Goal: Register for event/course

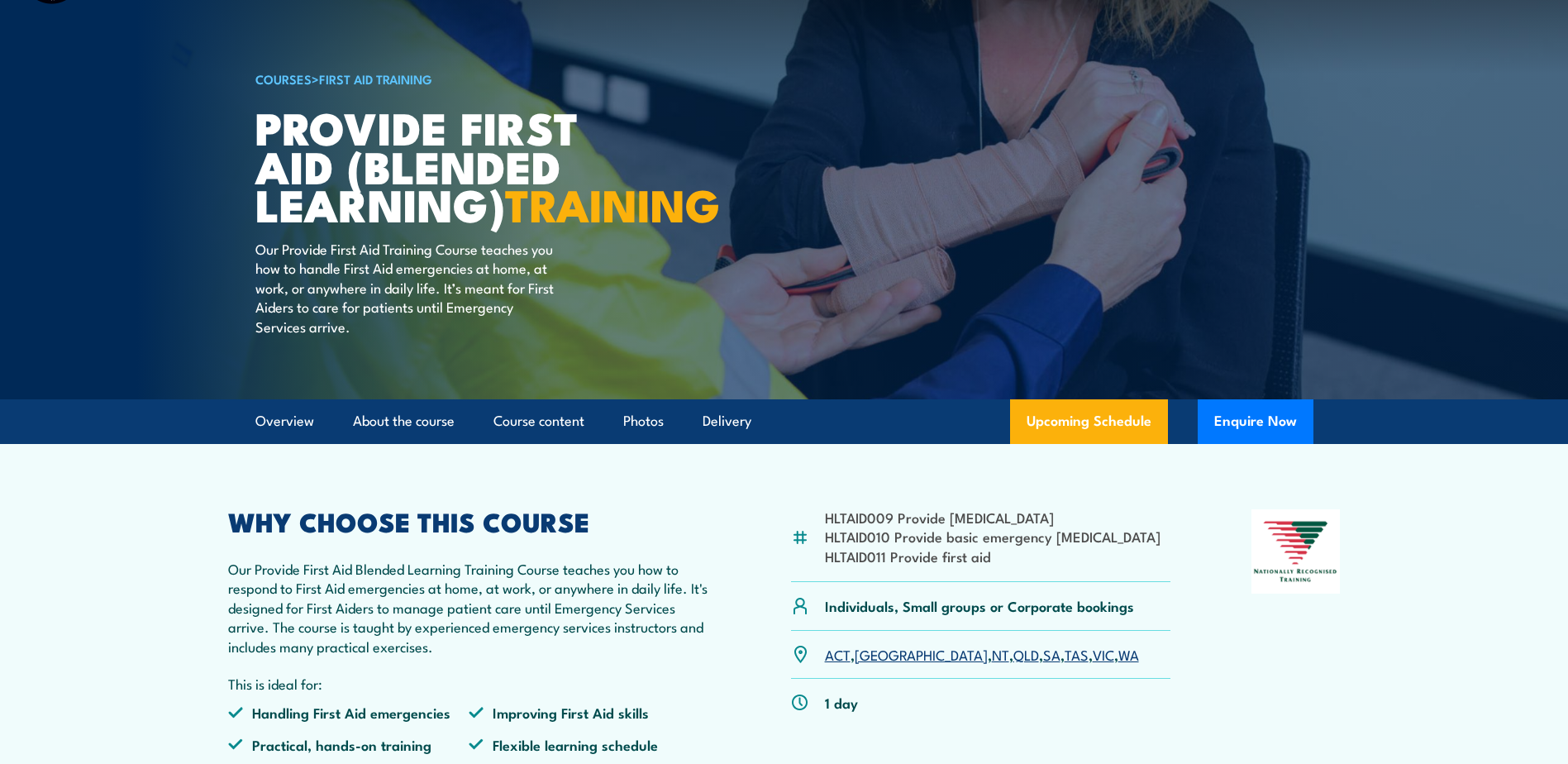
scroll to position [330, 0]
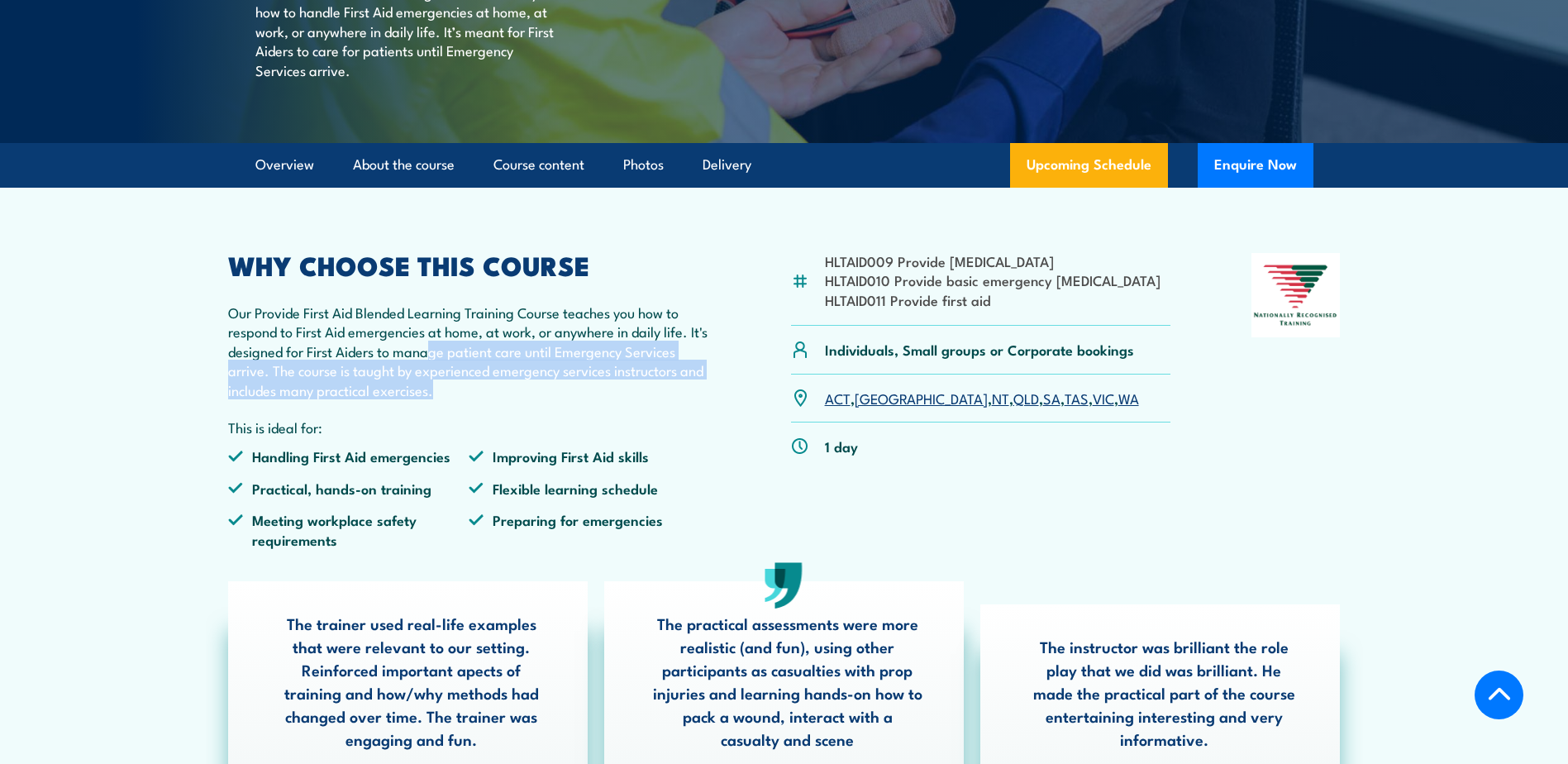
drag, startPoint x: 508, startPoint y: 425, endPoint x: 450, endPoint y: 392, distance: 66.7
click at [450, 392] on p "Our Provide First Aid Blended Learning Training Course teaches you how to respo…" at bounding box center [469, 350] width 483 height 97
click at [280, 399] on p "Our Provide First Aid Blended Learning Training Course teaches you how to respo…" at bounding box center [469, 350] width 483 height 97
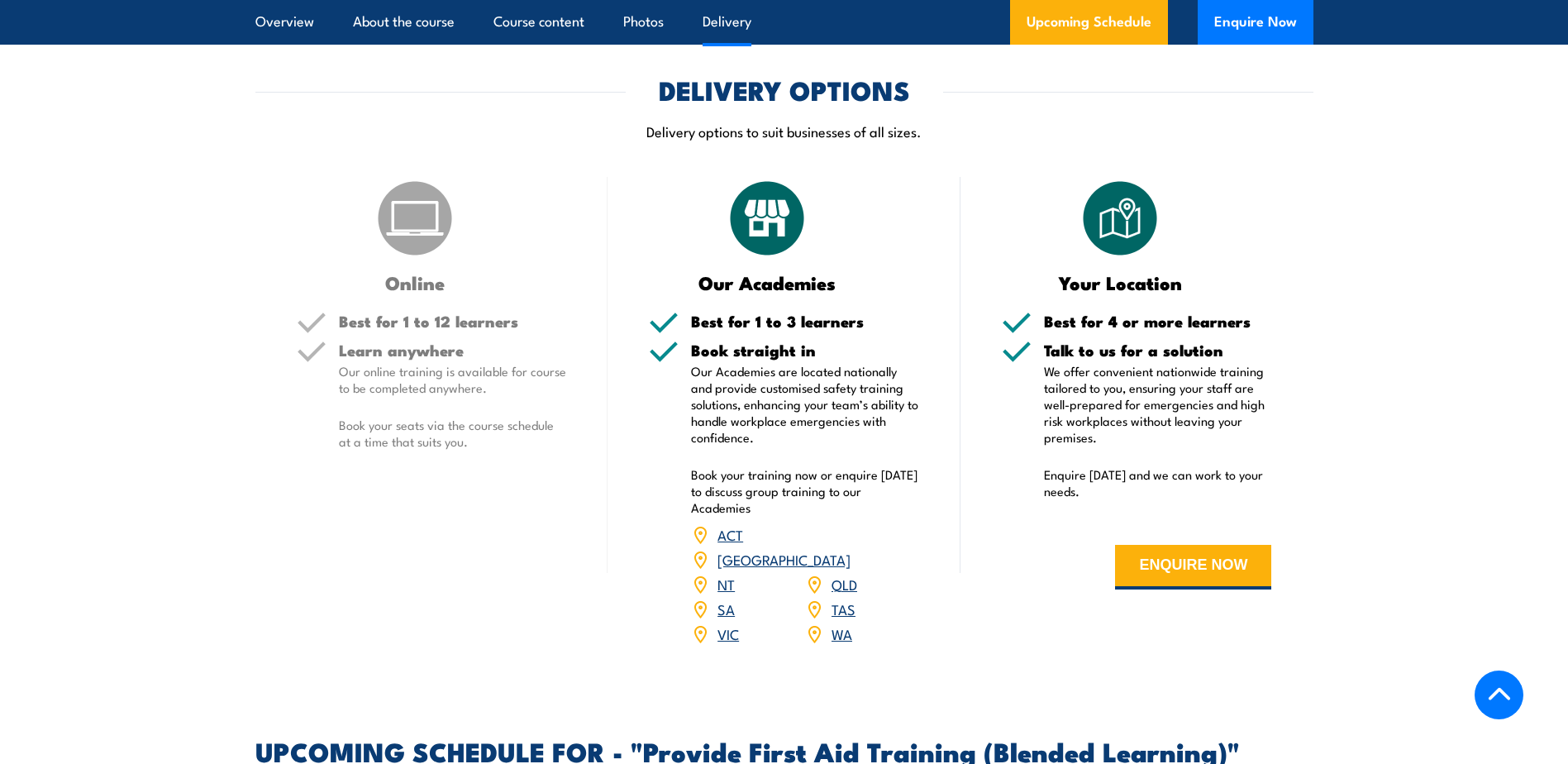
scroll to position [2562, 0]
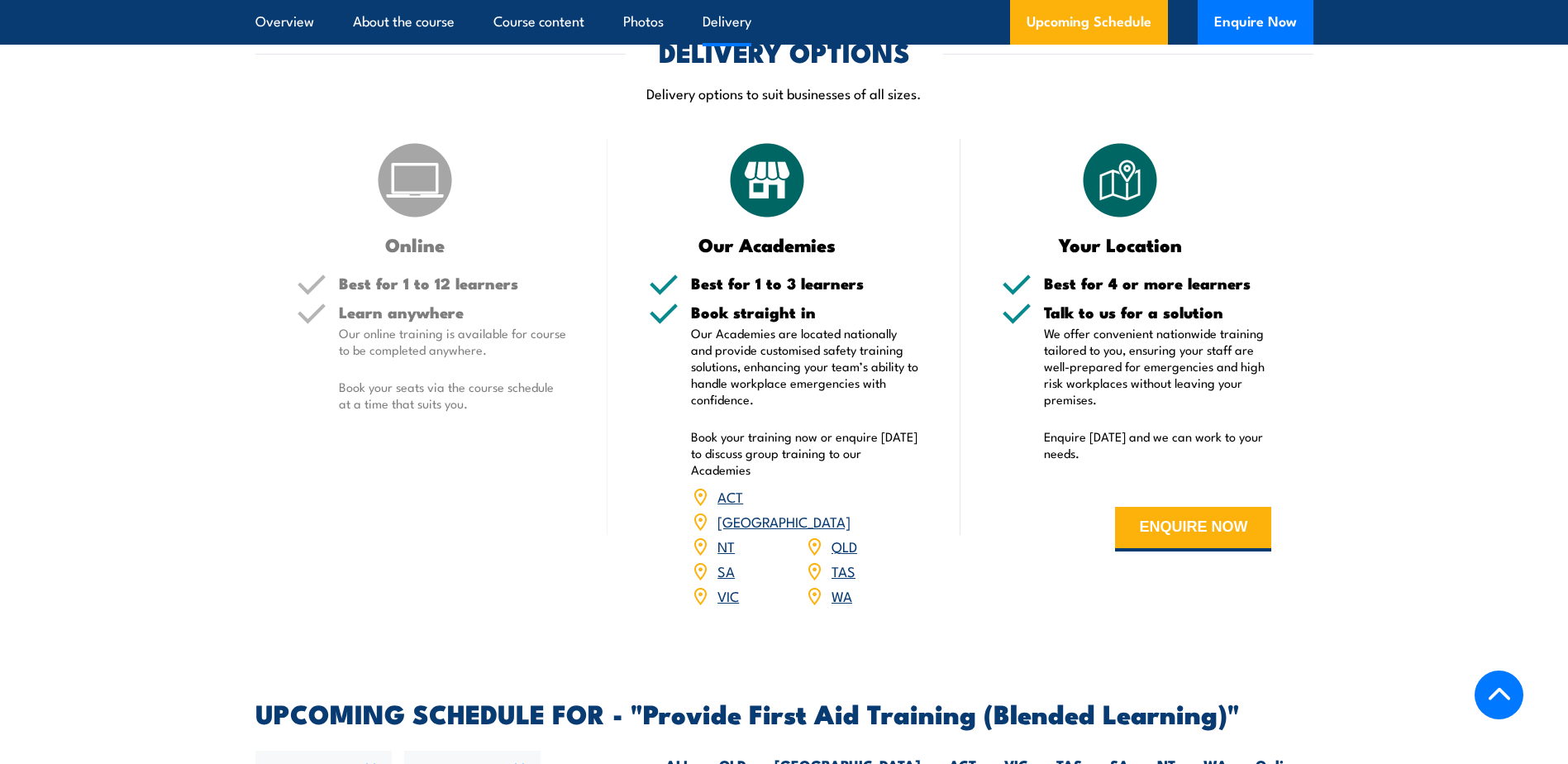
click at [432, 291] on h5 "Best for 1 to 12 learners" at bounding box center [453, 282] width 228 height 15
drag, startPoint x: 361, startPoint y: 389, endPoint x: 438, endPoint y: 395, distance: 77.2
click at [438, 358] on p "Our online training is available for course to be completed anywhere." at bounding box center [453, 341] width 228 height 33
drag, startPoint x: 438, startPoint y: 395, endPoint x: 404, endPoint y: 492, distance: 102.8
click at [404, 492] on div "Online Best for 1 to 12 learners Learn anywhere Our online training is availabl…" at bounding box center [432, 383] width 353 height 490
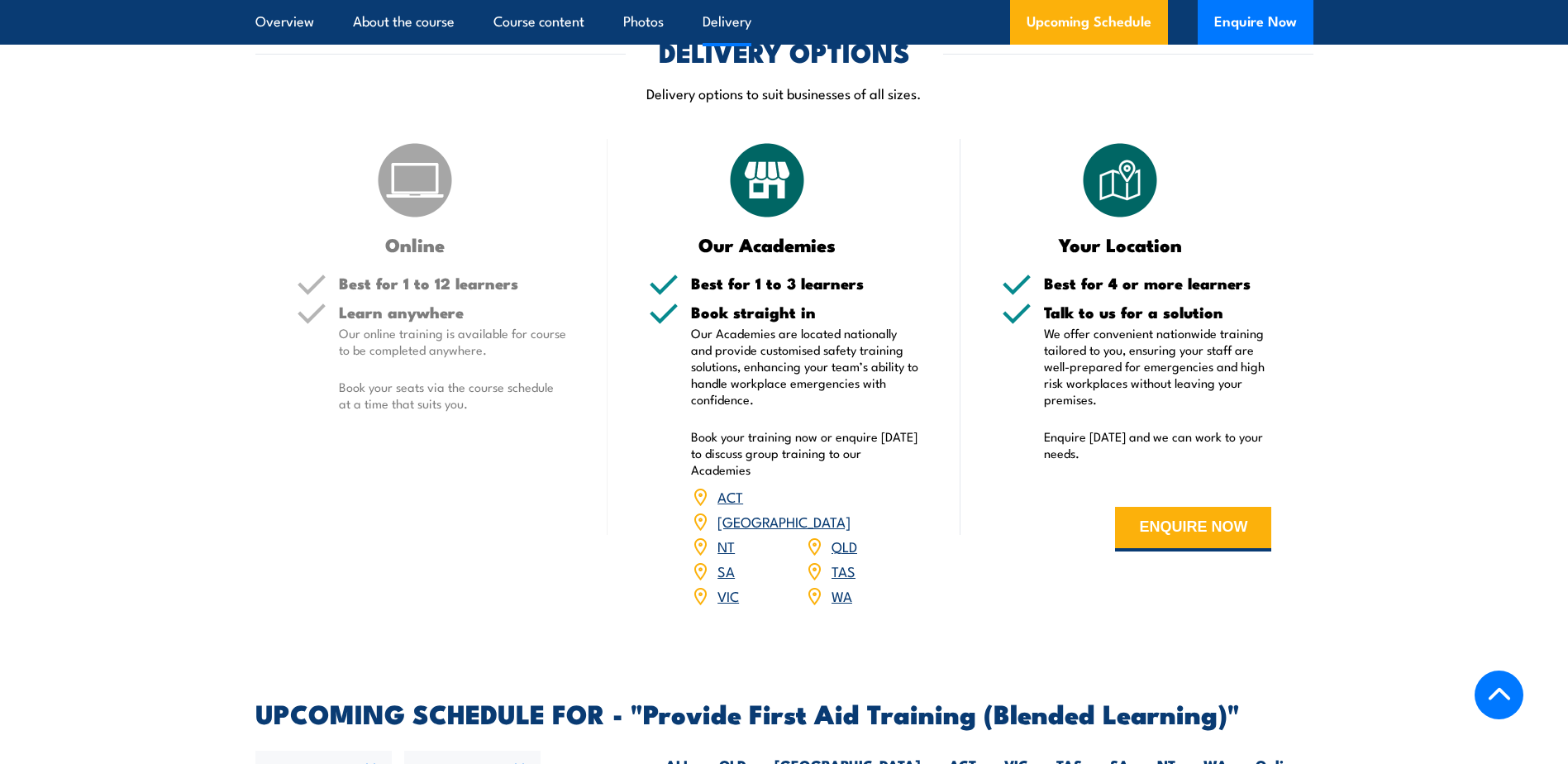
scroll to position [2479, 0]
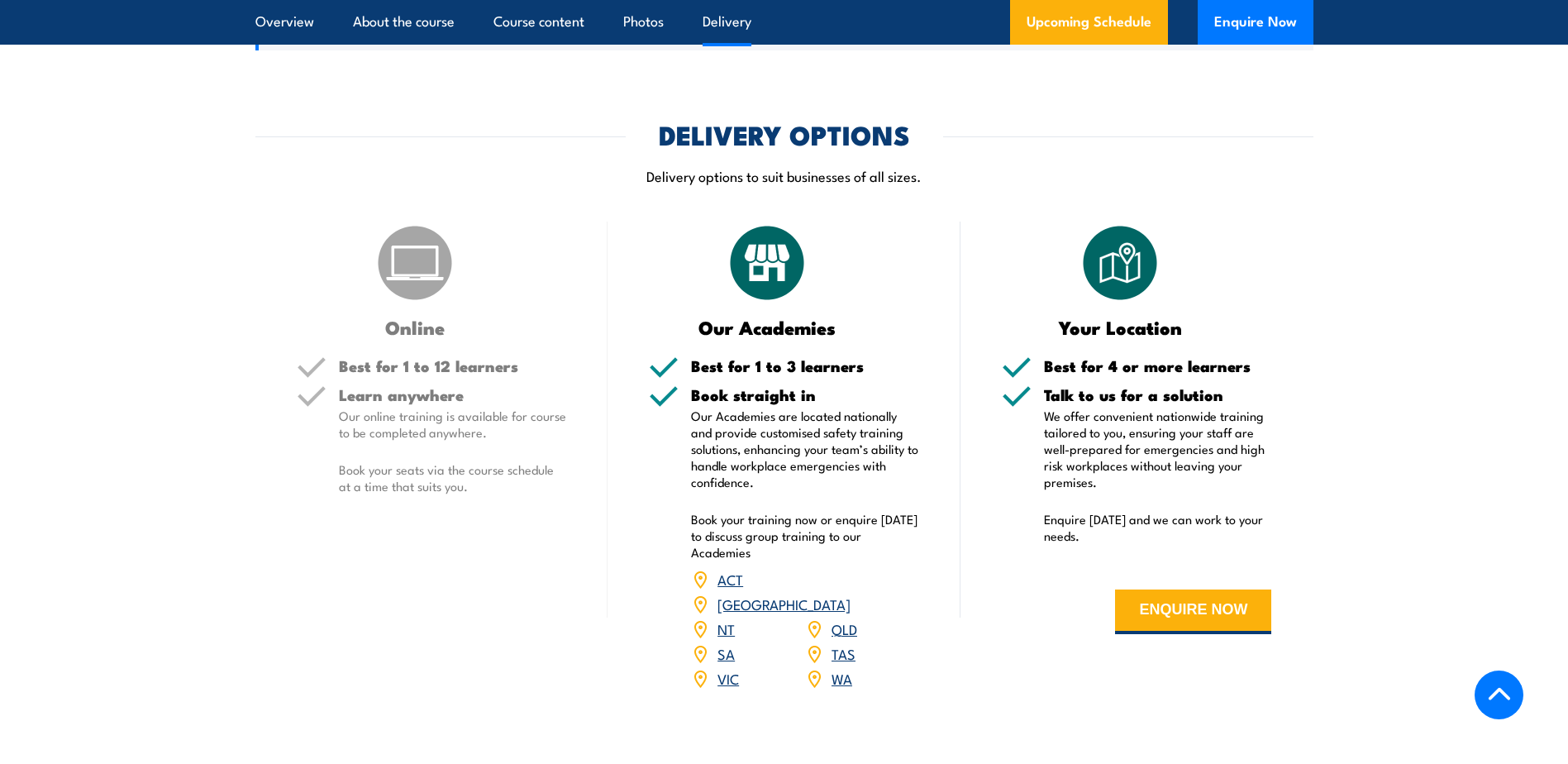
click at [458, 374] on h5 "Best for 1 to 12 learners" at bounding box center [453, 365] width 228 height 15
click at [453, 441] on p "Our online training is available for course to be completed anywhere." at bounding box center [453, 424] width 228 height 33
click at [423, 337] on h3 "Online" at bounding box center [416, 327] width 237 height 19
click at [404, 299] on img at bounding box center [415, 263] width 82 height 82
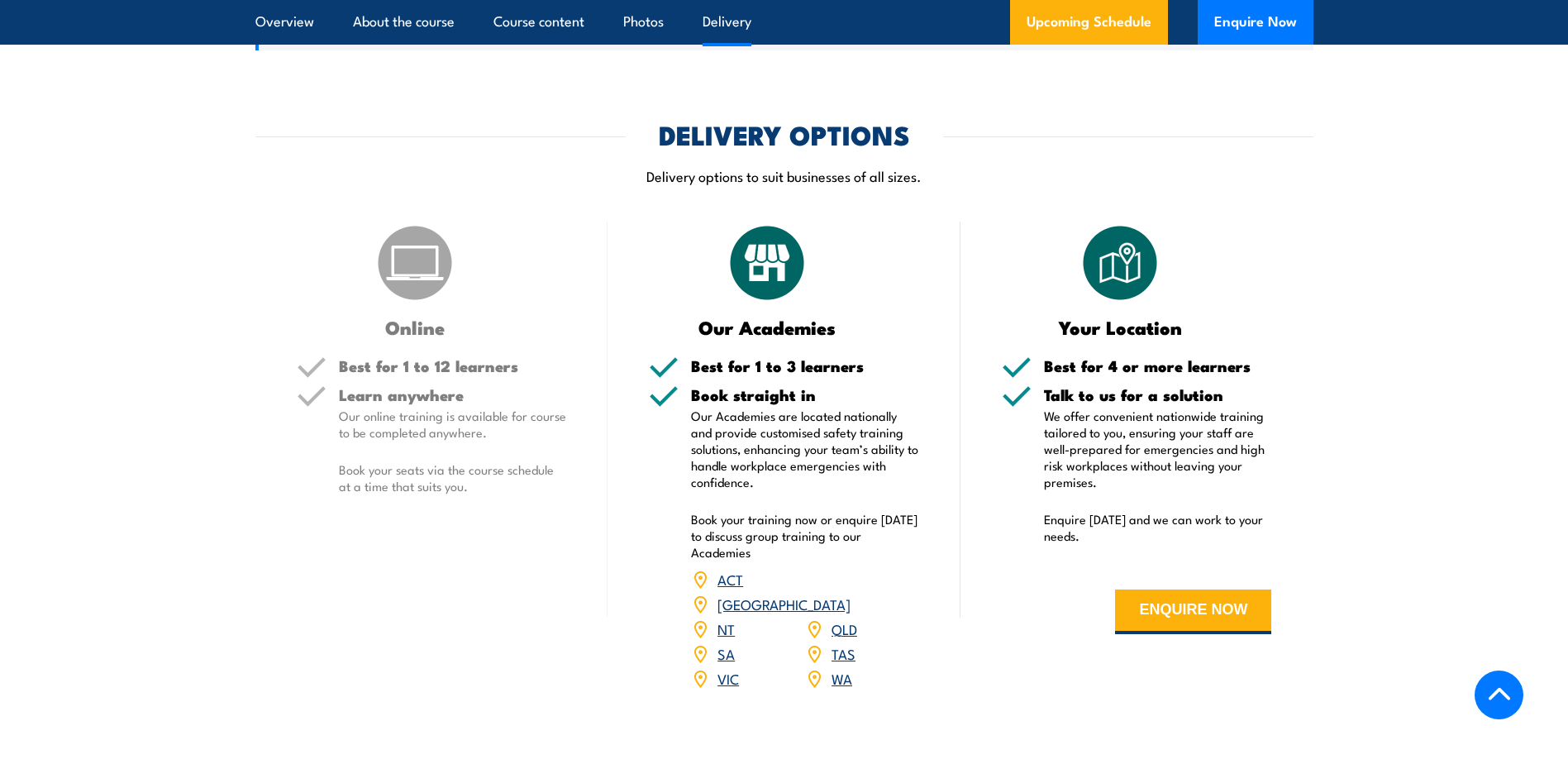
click at [404, 298] on img at bounding box center [415, 263] width 82 height 82
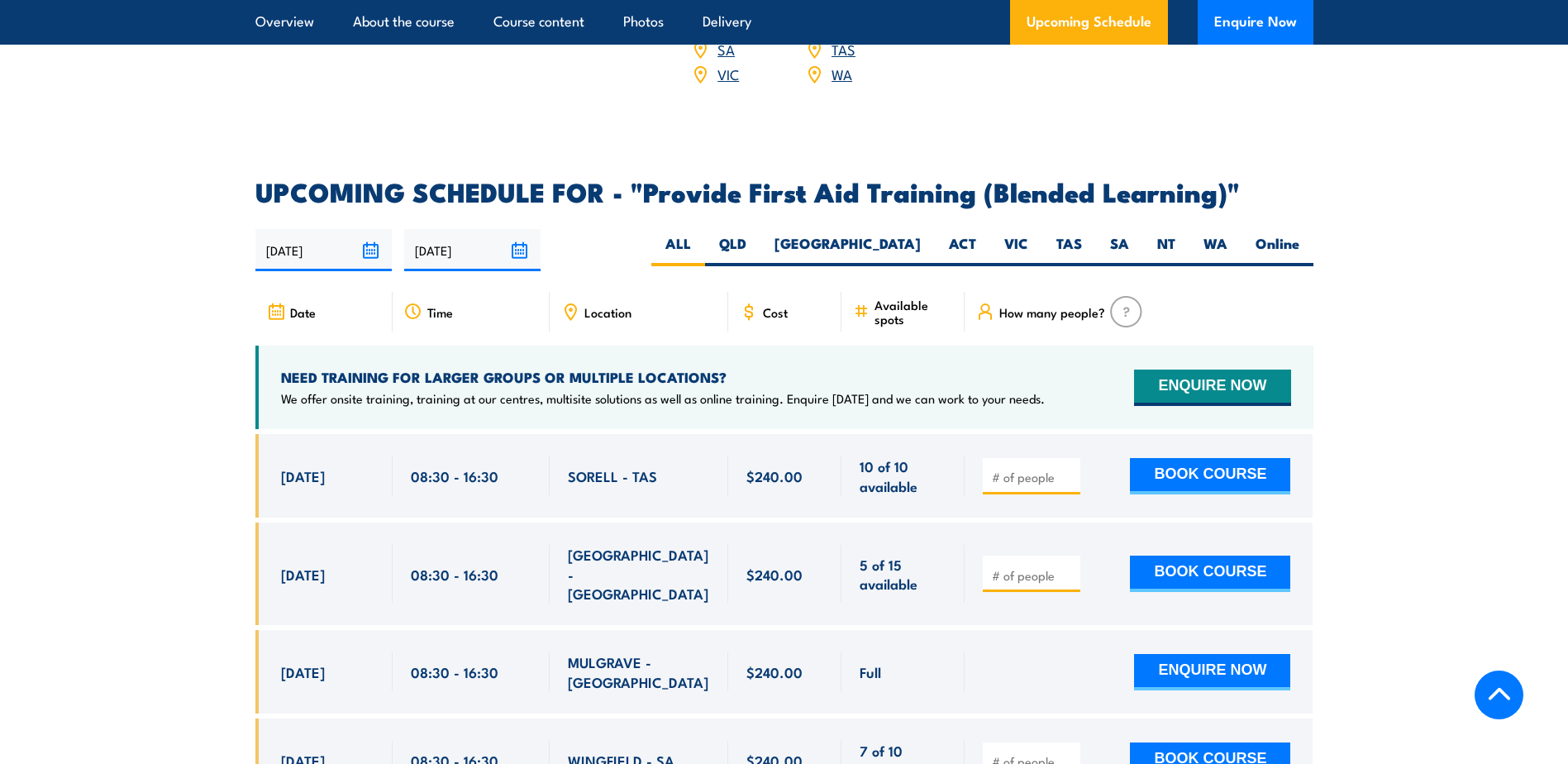
scroll to position [3058, 0]
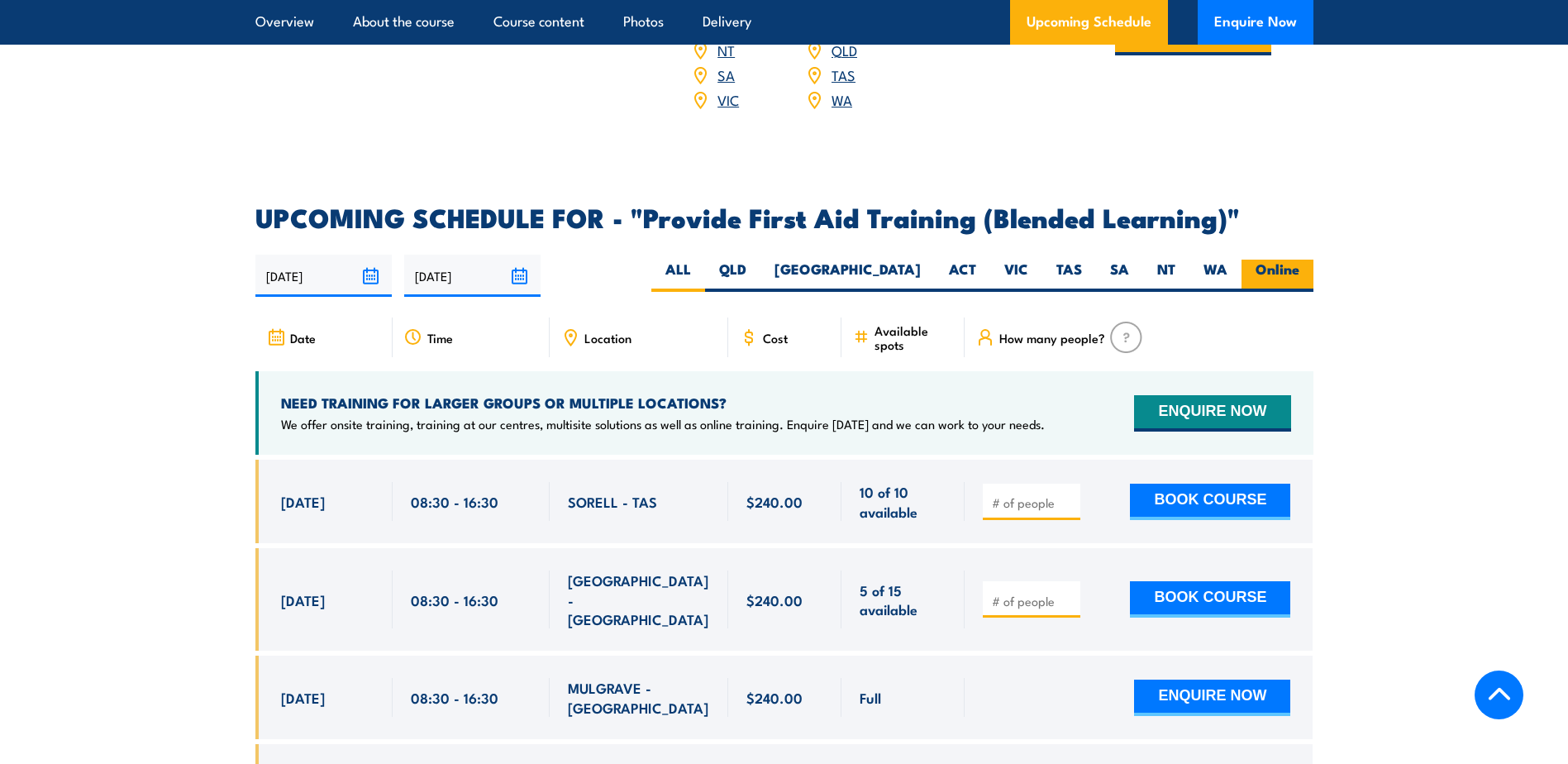
click at [1279, 291] on label "Online" at bounding box center [1276, 276] width 72 height 33
click at [1299, 271] on input "Online" at bounding box center [1305, 265] width 11 height 11
radio input "true"
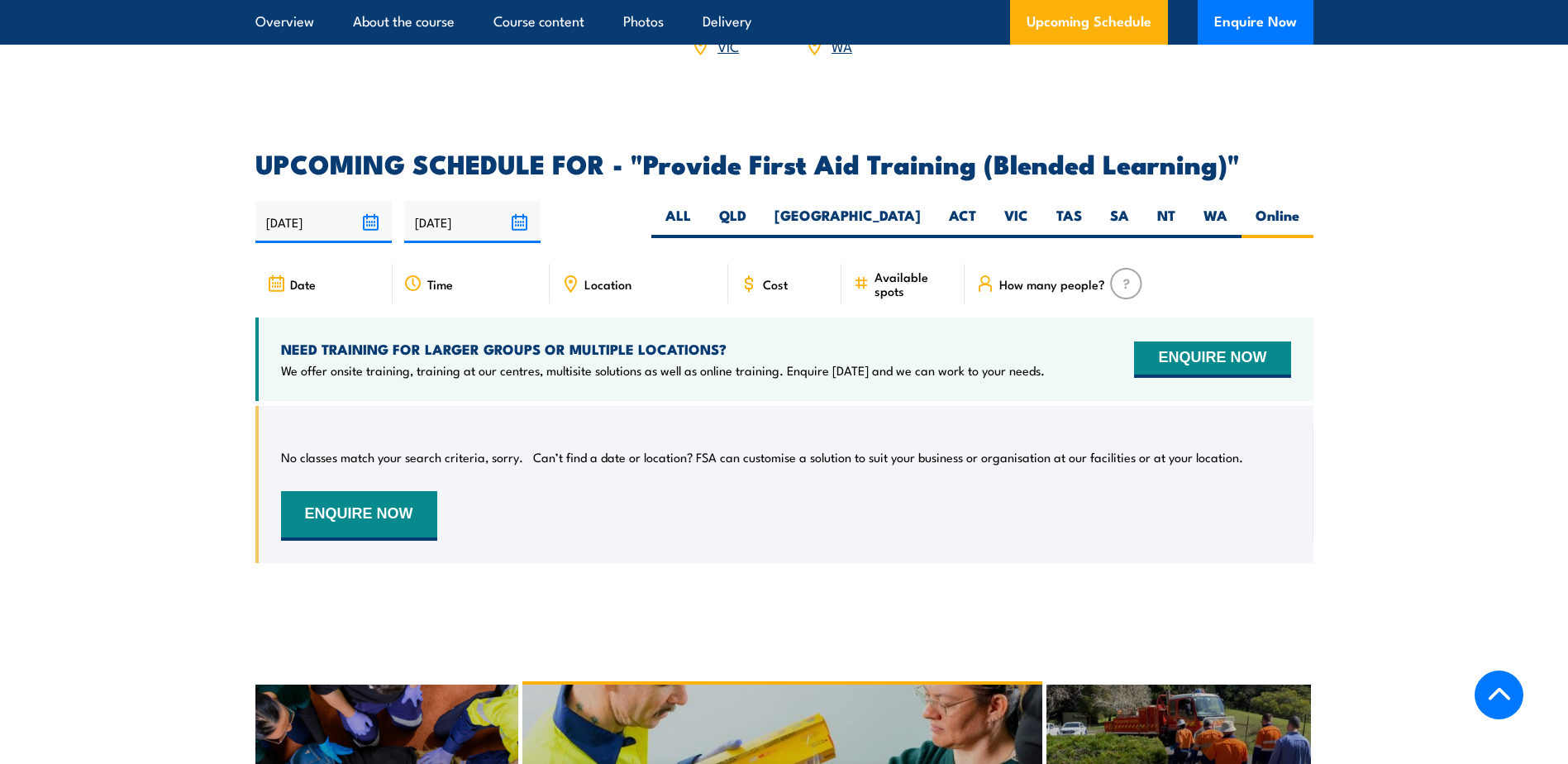
scroll to position [3109, 0]
